Goal: Find contact information: Find contact information

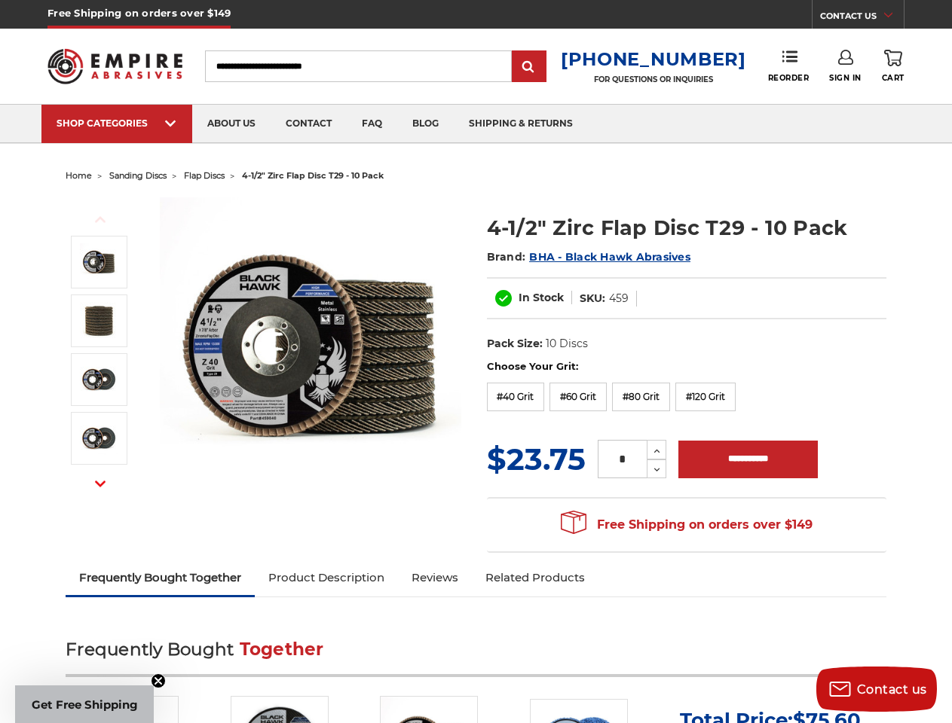
click at [476, 362] on section "Choose Your Grit: #36 Grit #40 Grit #60 Grit #80 Grit #120 Grit MSRP: Was: Now:…" at bounding box center [686, 460] width 420 height 202
click at [862, 18] on link "CONTACT US" at bounding box center [862, 18] width 84 height 21
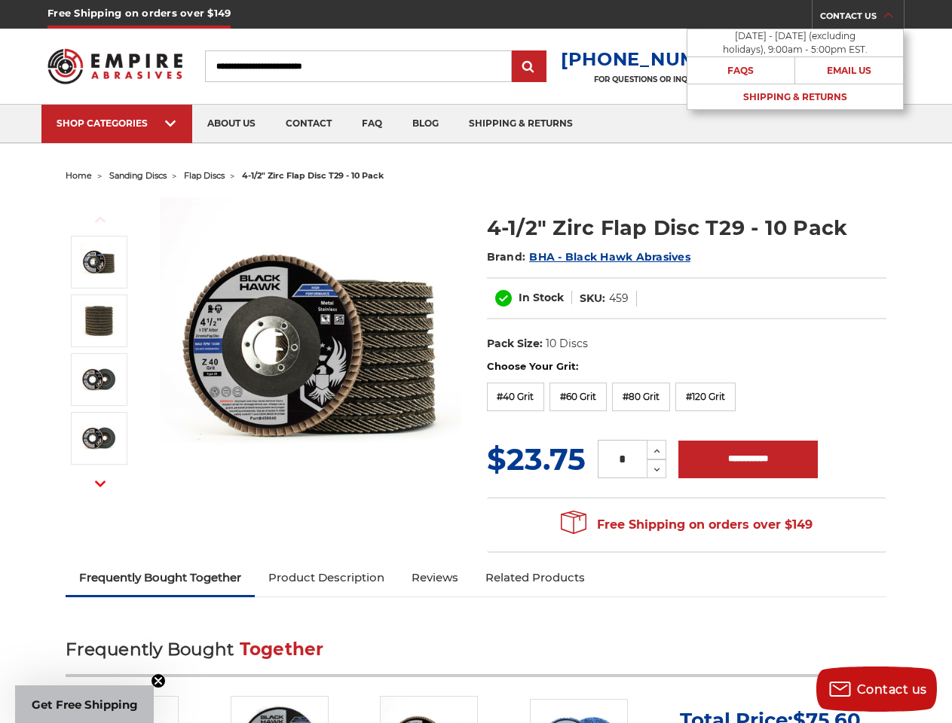
click at [370, 66] on input "Search" at bounding box center [358, 66] width 307 height 32
click at [540, 67] on input "submit" at bounding box center [529, 67] width 30 height 30
click at [835, 66] on link "Email Us" at bounding box center [849, 70] width 108 height 26
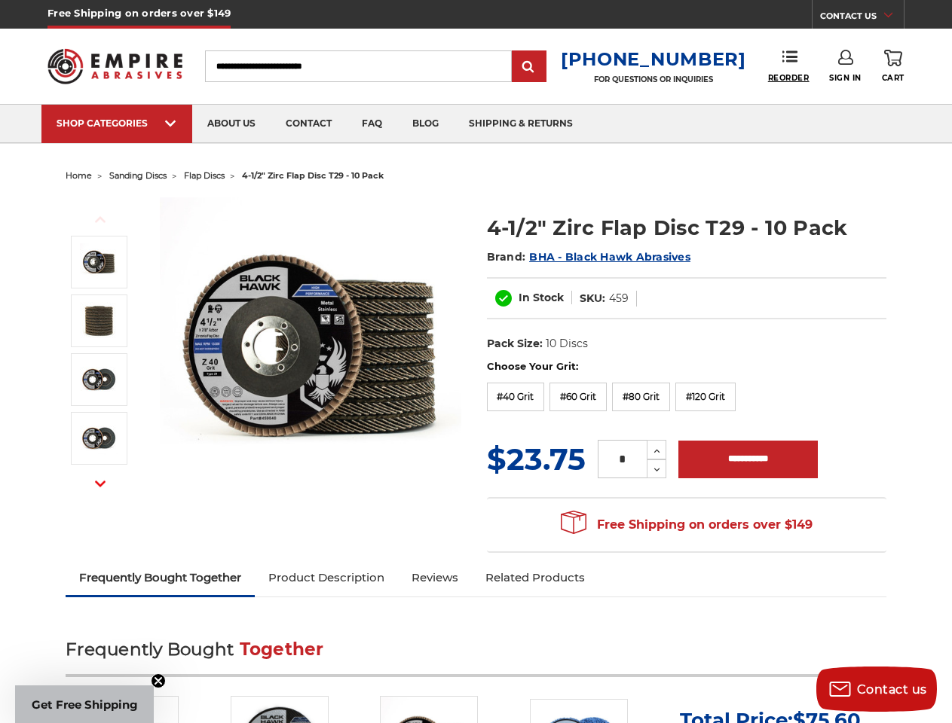
click at [787, 78] on span "Reorder" at bounding box center [788, 78] width 41 height 10
click at [854, 66] on div at bounding box center [476, 361] width 952 height 723
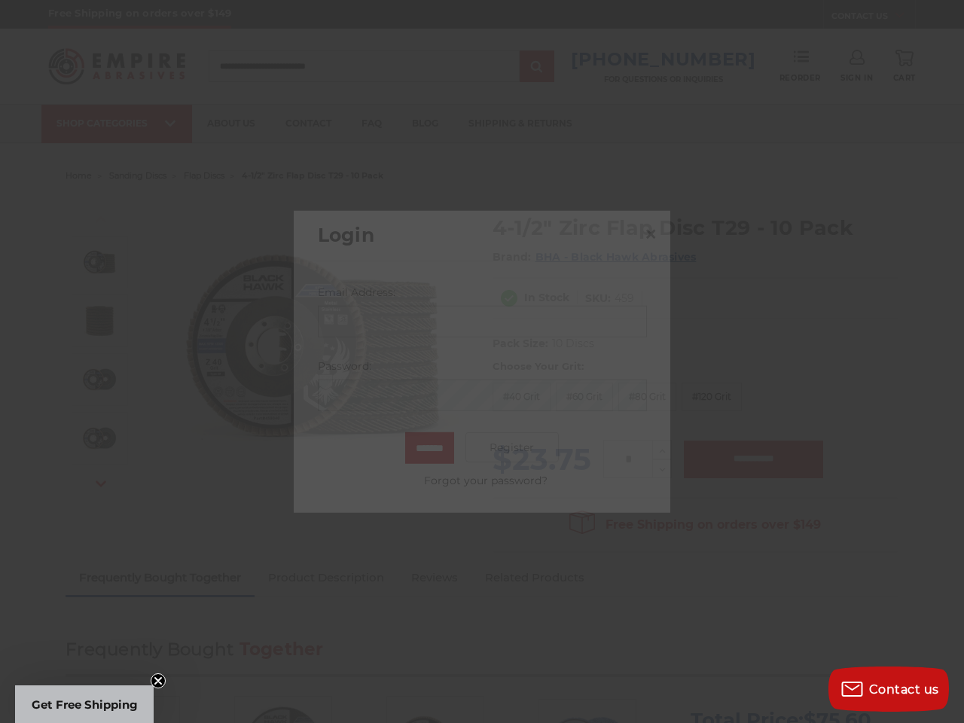
click at [845, 66] on div at bounding box center [482, 361] width 964 height 723
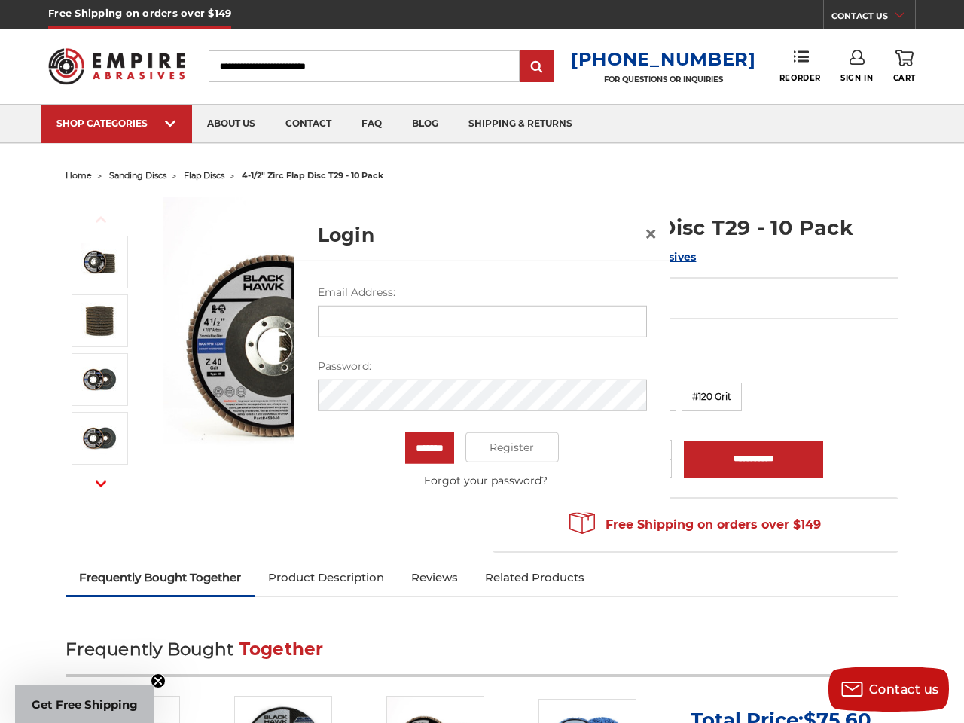
click at [845, 78] on span "Sign In" at bounding box center [857, 78] width 32 height 10
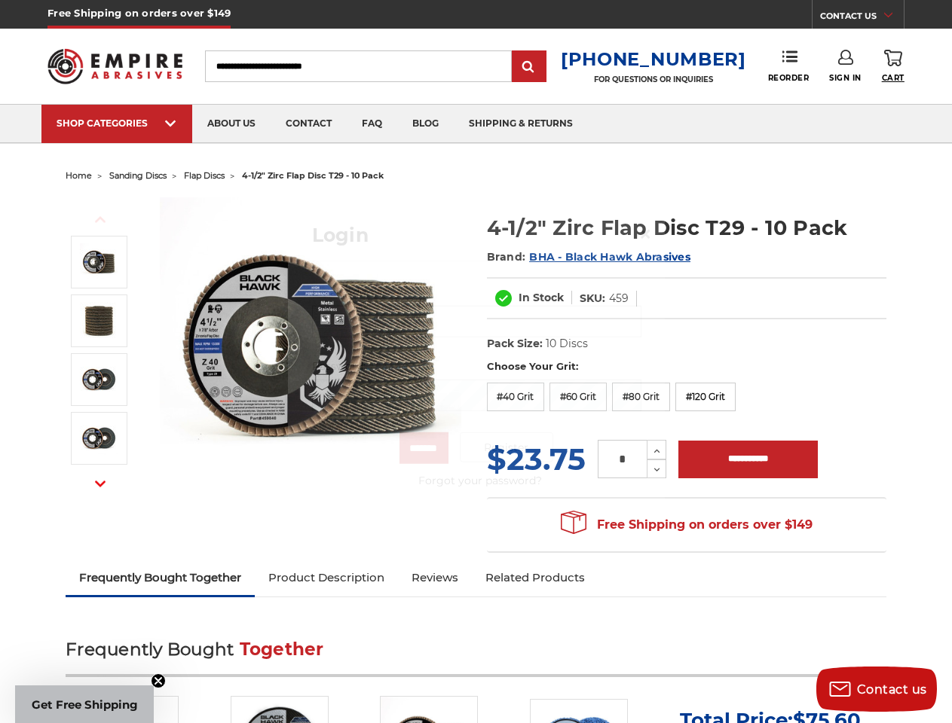
click at [892, 78] on span "Cart" at bounding box center [892, 78] width 23 height 10
